Goal: Transaction & Acquisition: Book appointment/travel/reservation

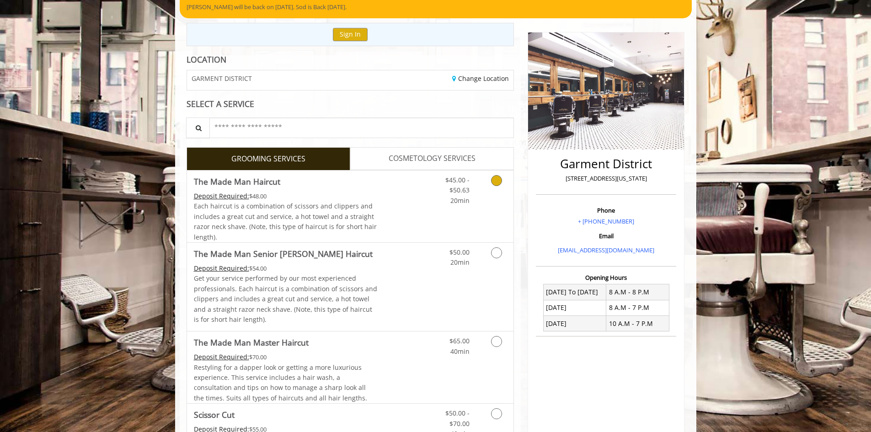
scroll to position [91, 0]
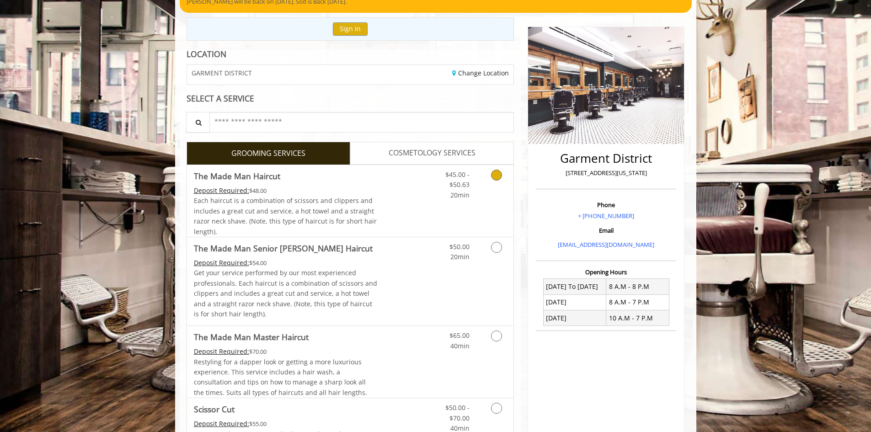
click at [498, 173] on icon "Grooming services" at bounding box center [496, 175] width 11 height 11
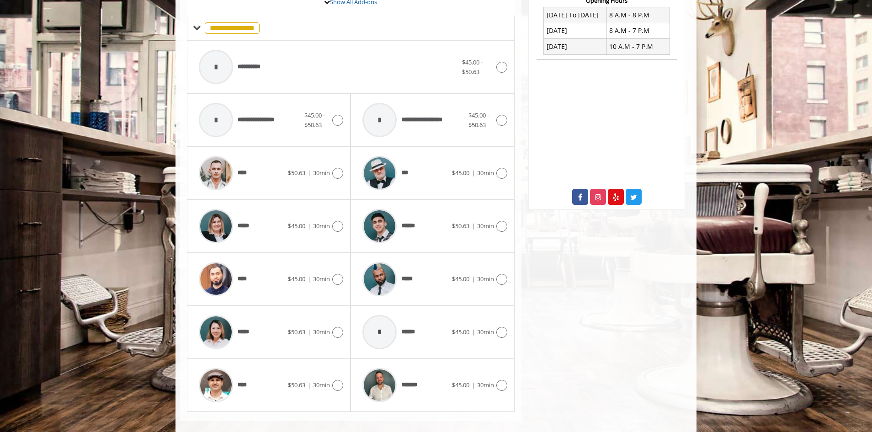
scroll to position [367, 0]
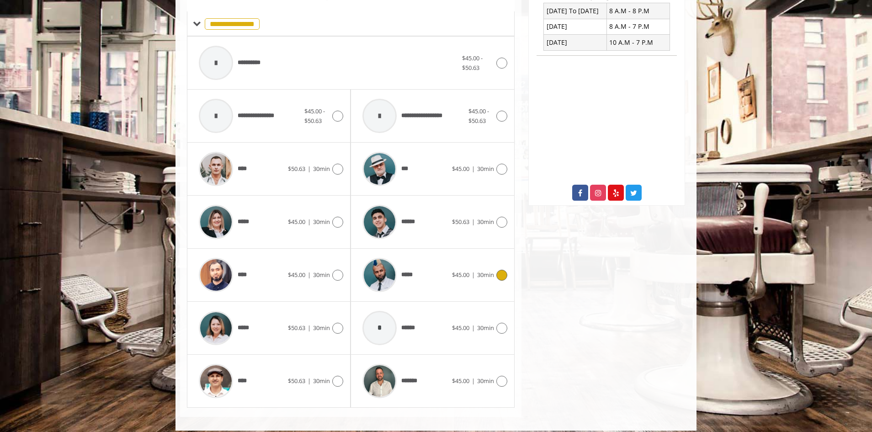
click at [501, 273] on icon at bounding box center [501, 275] width 11 height 11
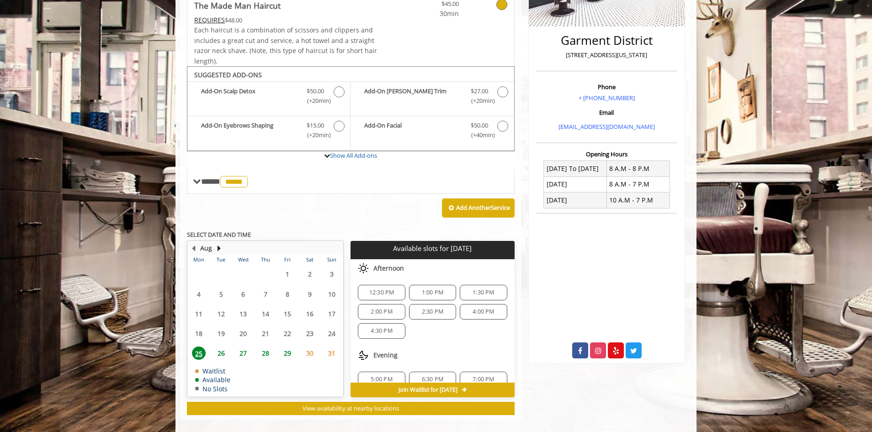
scroll to position [220, 0]
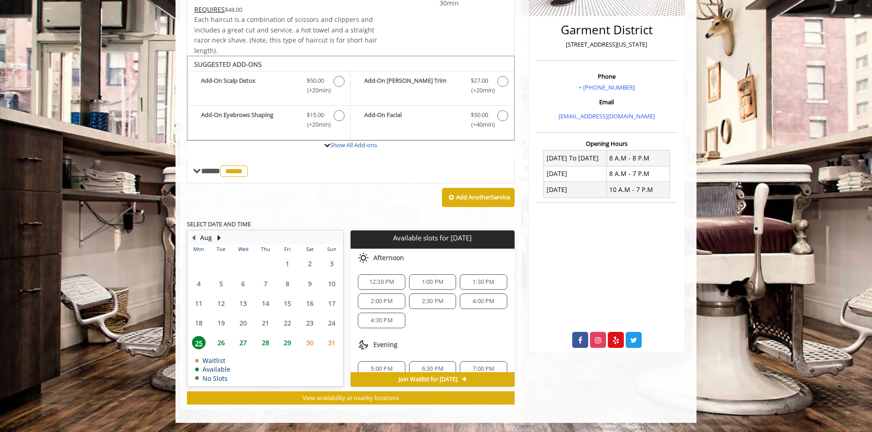
click at [393, 278] on span "12:30 PM" at bounding box center [381, 281] width 25 height 7
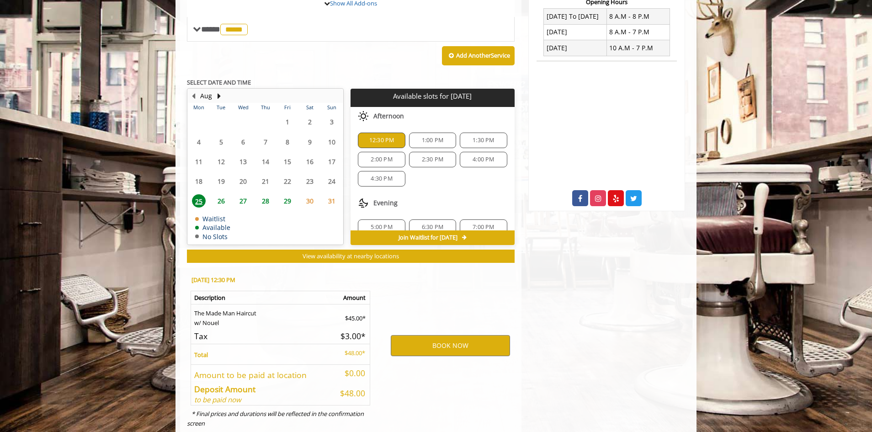
scroll to position [385, 0]
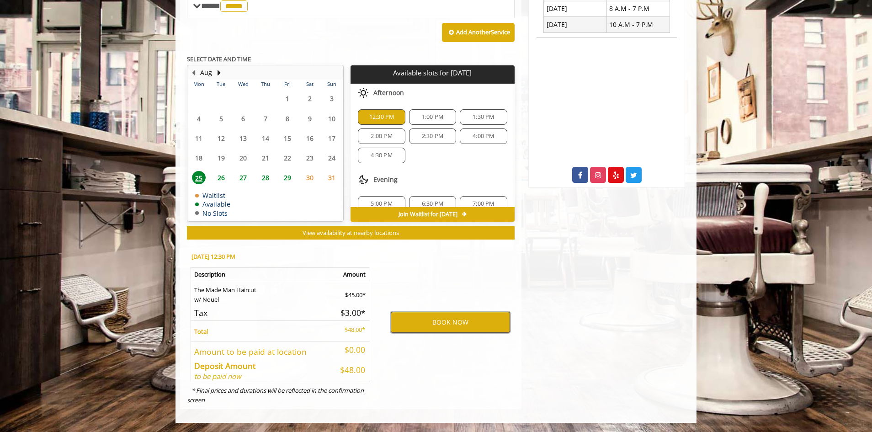
click at [433, 321] on button "BOOK NOW" at bounding box center [450, 322] width 119 height 21
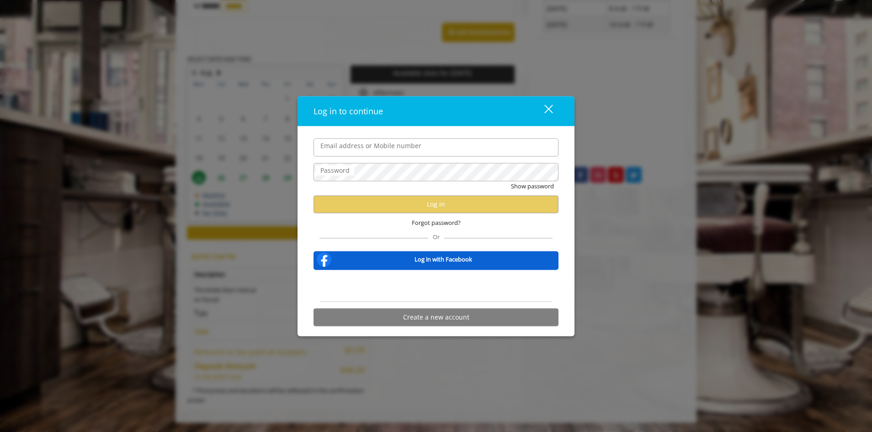
click at [405, 145] on label "Email address or Mobile number" at bounding box center [371, 145] width 110 height 10
click at [405, 145] on input "Email address or Mobile number" at bounding box center [436, 147] width 245 height 18
paste input "**********"
type input "**********"
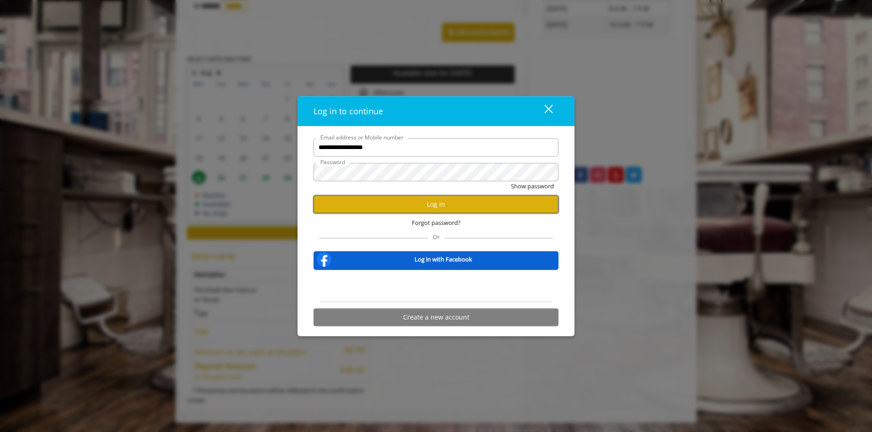
click at [434, 200] on button "Log in" at bounding box center [436, 204] width 245 height 18
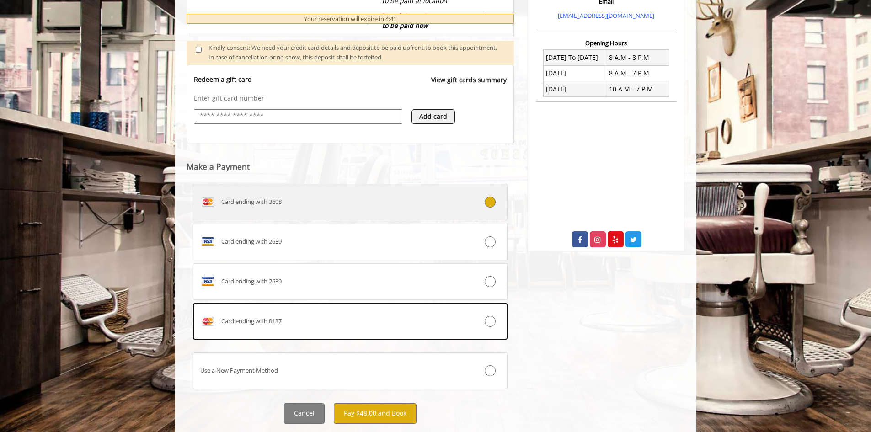
scroll to position [344, 0]
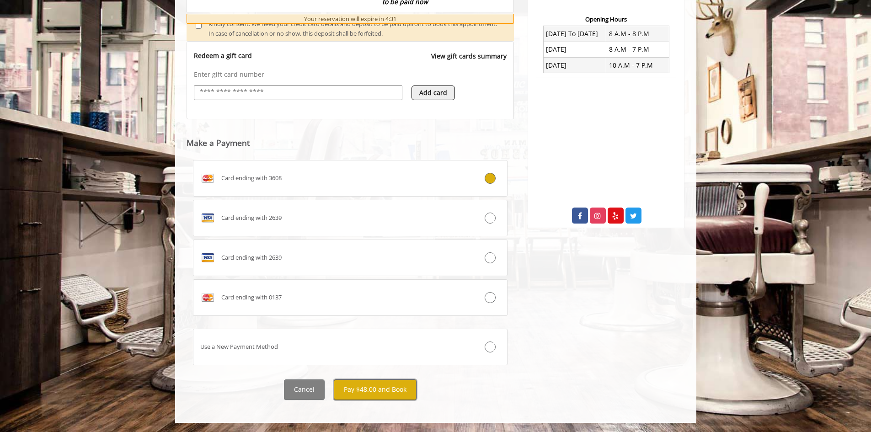
click at [385, 398] on button "Pay $48.00 and Book" at bounding box center [375, 389] width 83 height 21
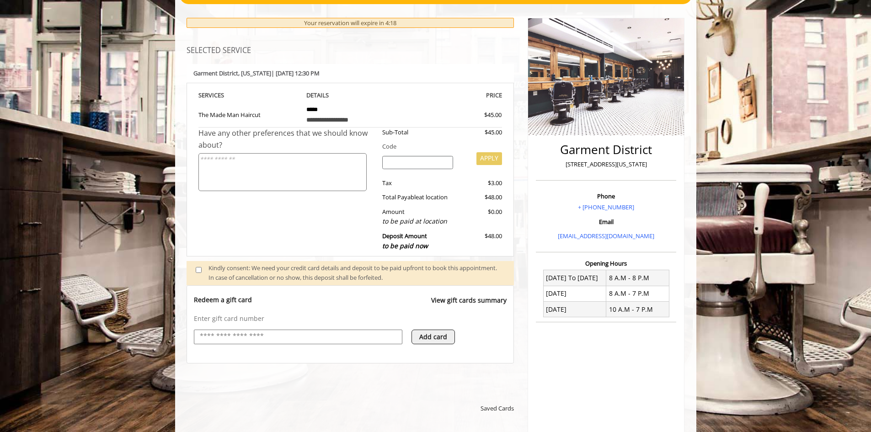
scroll to position [116, 0]
